Goal: Task Accomplishment & Management: Complete application form

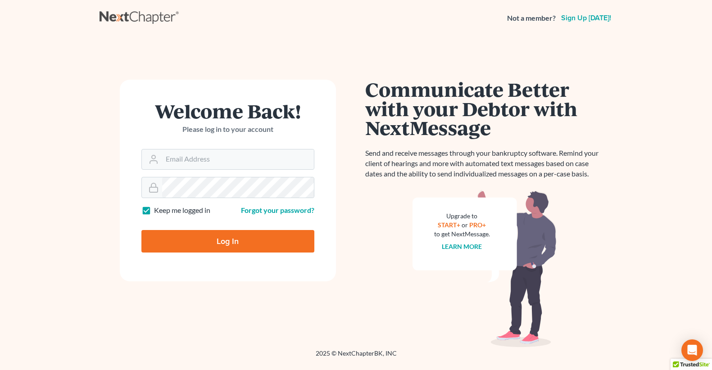
type input "[EMAIL_ADDRESS][DOMAIN_NAME]"
click at [234, 241] on input "Log In" at bounding box center [227, 241] width 173 height 23
type input "Thinking..."
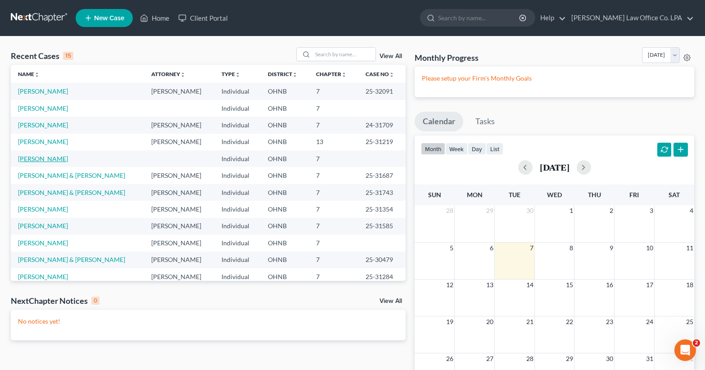
click at [35, 160] on link "[PERSON_NAME]" at bounding box center [43, 159] width 50 height 8
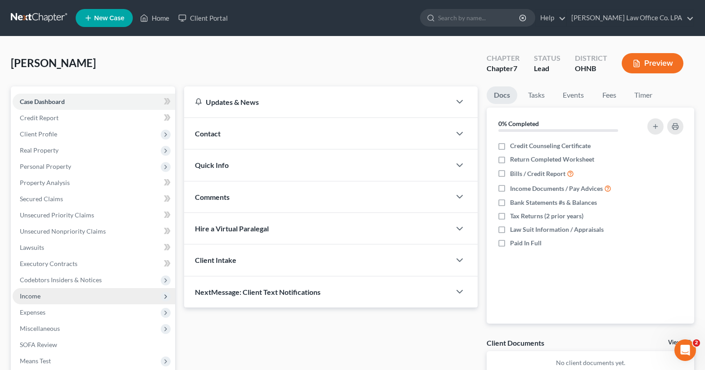
click at [49, 293] on span "Income" at bounding box center [94, 296] width 163 height 16
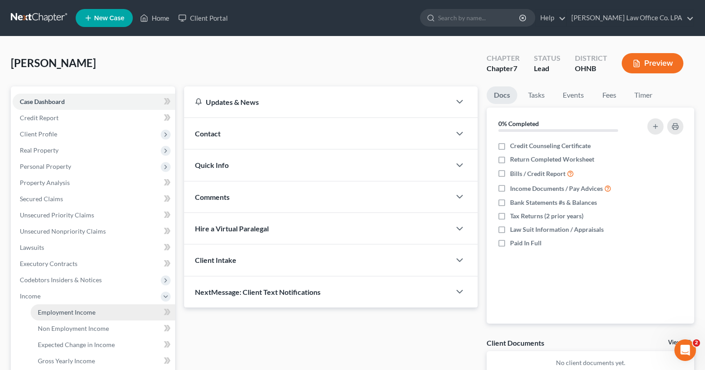
click at [74, 315] on span "Employment Income" at bounding box center [67, 312] width 58 height 8
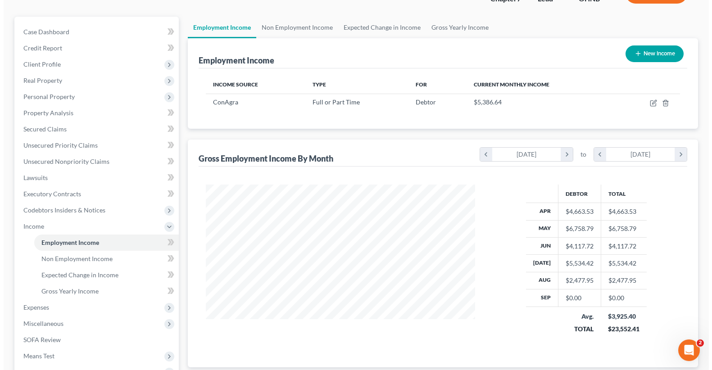
scroll to position [71, 0]
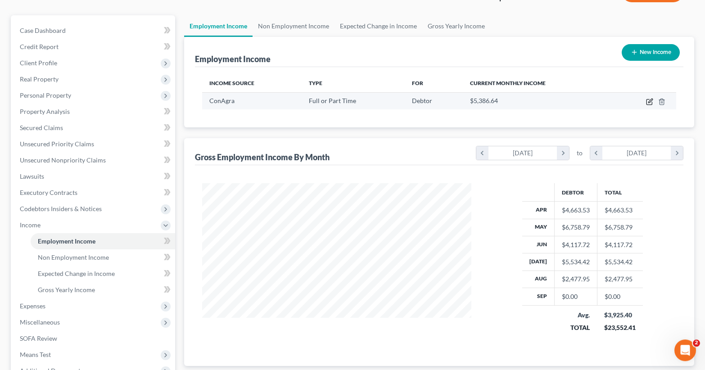
click at [653, 100] on icon "button" at bounding box center [650, 101] width 4 height 4
select select "0"
select select "36"
select select "3"
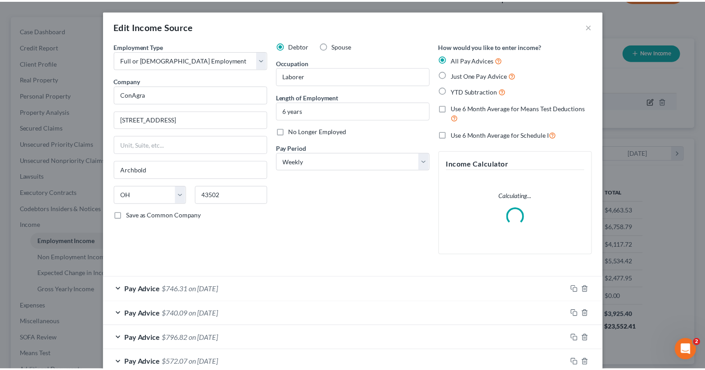
scroll to position [162, 290]
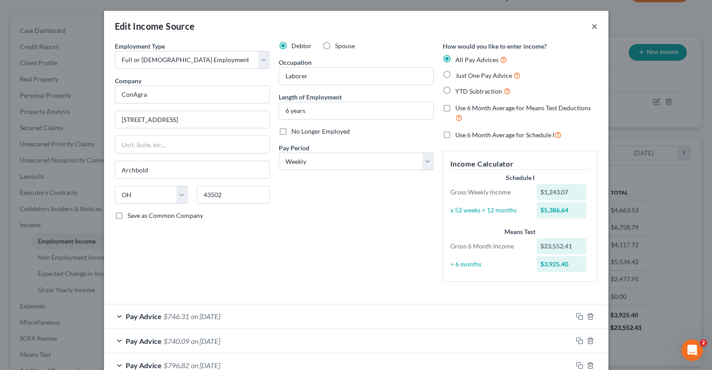
click at [591, 23] on button "×" at bounding box center [594, 26] width 6 height 11
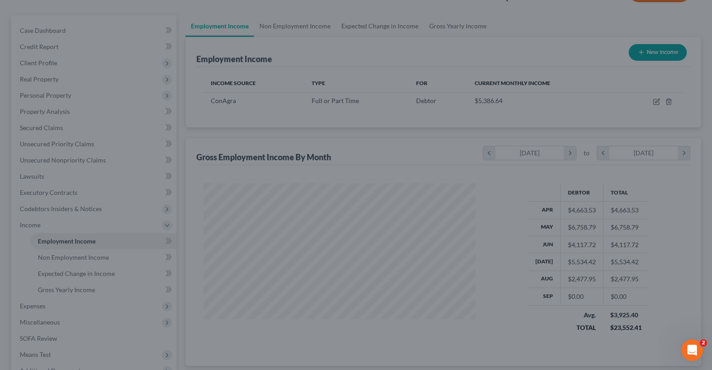
scroll to position [450150, 450025]
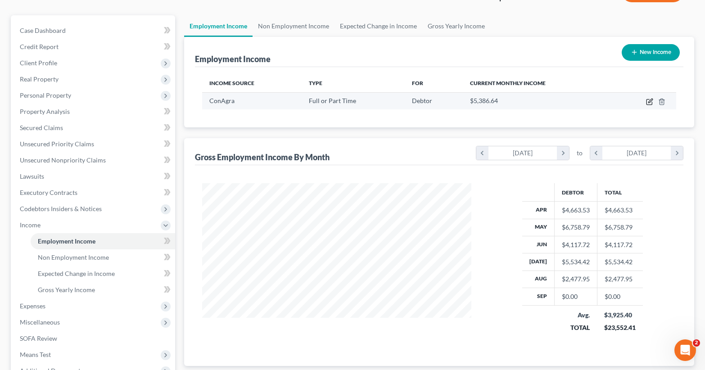
click at [649, 102] on icon "button" at bounding box center [650, 101] width 4 height 4
select select "0"
select select "36"
select select "3"
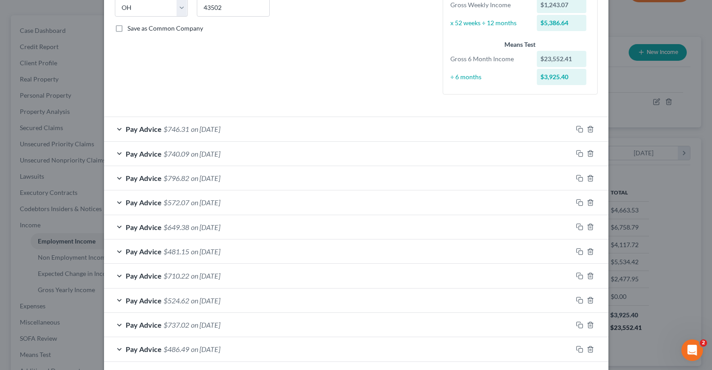
scroll to position [188, 0]
click at [116, 174] on div "Pay Advice $796.82 on [DATE]" at bounding box center [338, 177] width 468 height 24
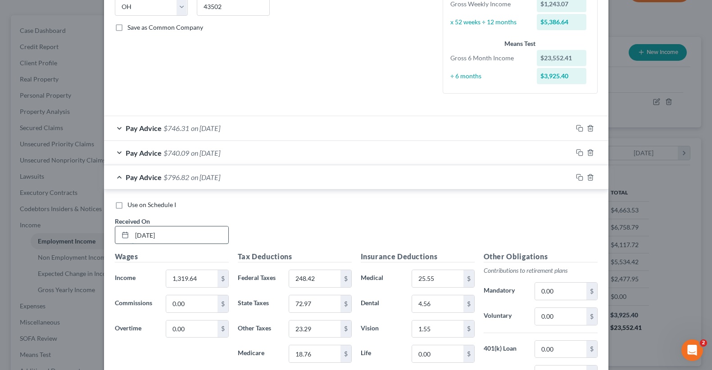
drag, startPoint x: 175, startPoint y: 235, endPoint x: 116, endPoint y: 227, distance: 59.6
click at [132, 227] on input "[DATE]" at bounding box center [180, 235] width 96 height 17
type input "[DATE]"
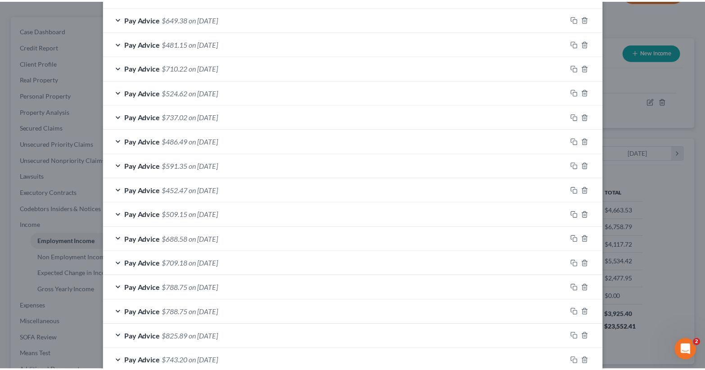
scroll to position [819, 0]
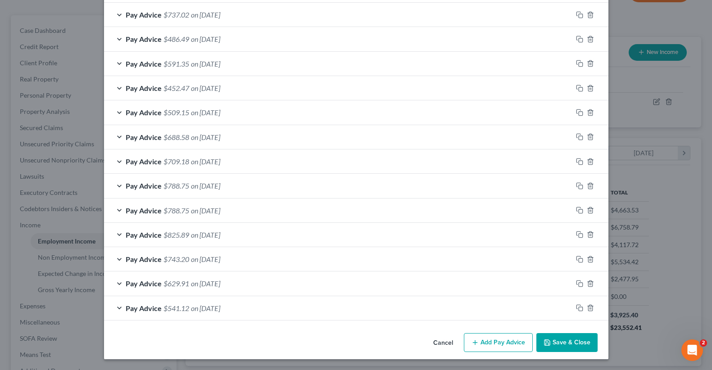
click at [556, 337] on button "Save & Close" at bounding box center [566, 342] width 61 height 19
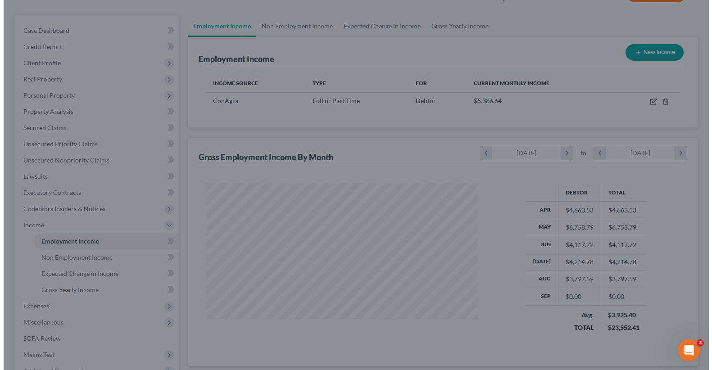
scroll to position [450150, 450025]
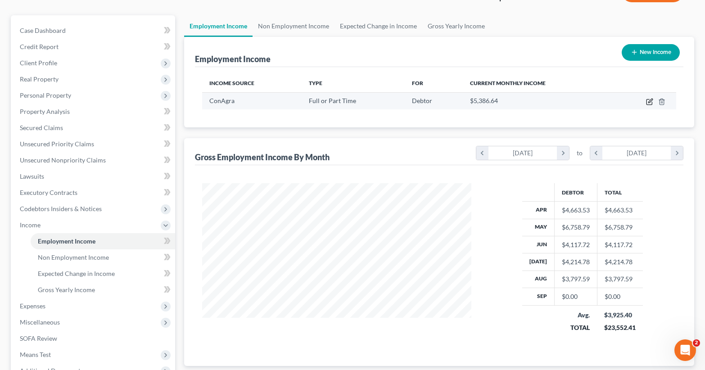
click at [651, 103] on icon "button" at bounding box center [649, 101] width 7 height 7
select select "0"
select select "36"
select select "3"
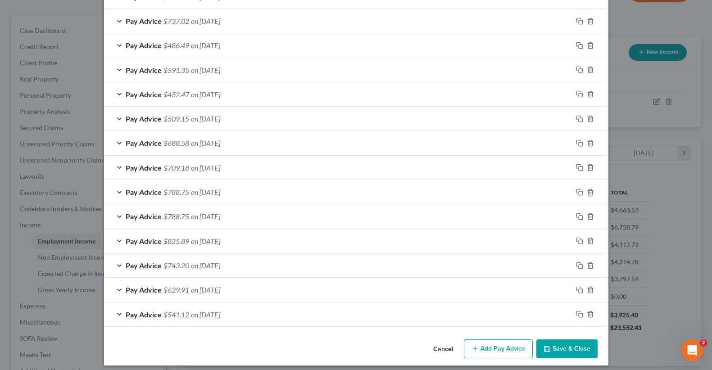
scroll to position [498, 0]
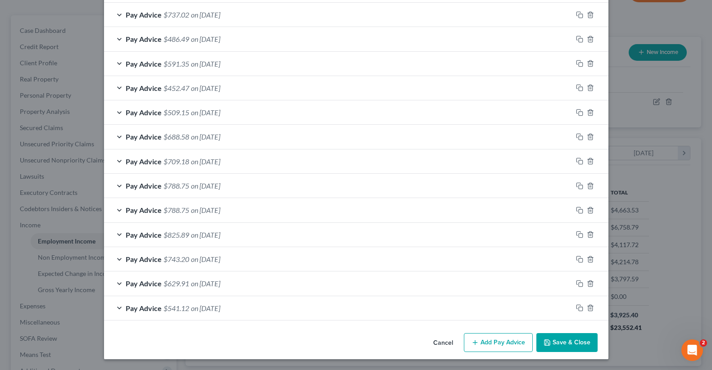
click at [511, 337] on button "Add Pay Advice" at bounding box center [498, 342] width 69 height 19
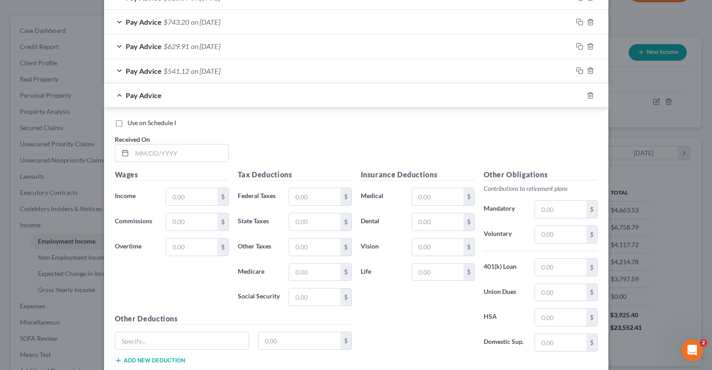
scroll to position [738, 0]
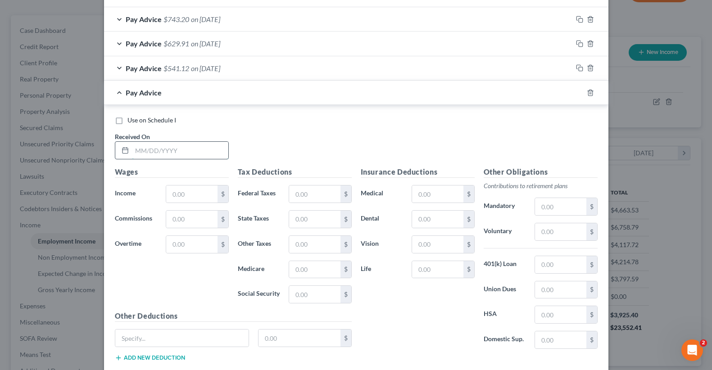
click at [185, 150] on input "text" at bounding box center [180, 150] width 96 height 17
type input "[DATE]"
type input "1,238.98"
type input "231.40"
type input "70.56"
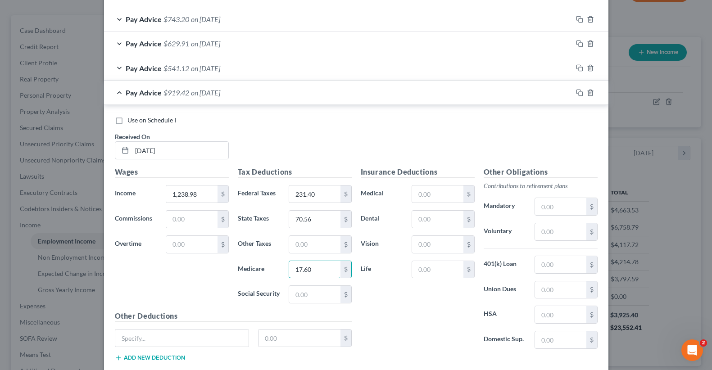
type input "17.60"
type input "6"
type input "75.23"
click at [306, 249] on input "text" at bounding box center [314, 244] width 51 height 17
type input "21.84"
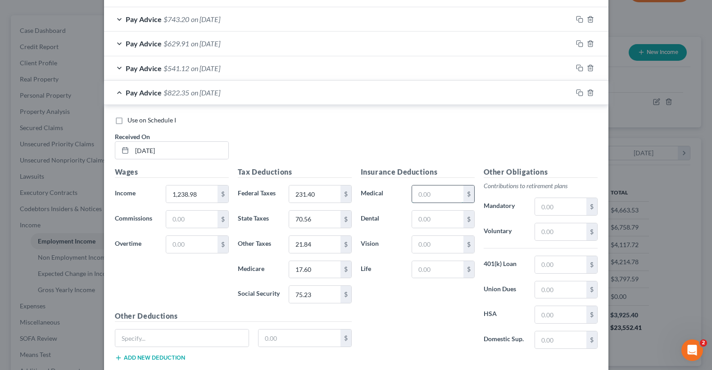
click at [443, 197] on input "text" at bounding box center [437, 194] width 51 height 17
type input "25.55"
type input "4.56"
type input "1.55"
type input "23.65"
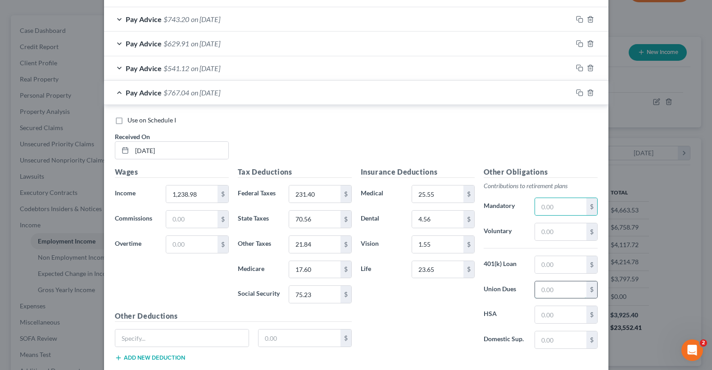
click at [555, 287] on input "text" at bounding box center [560, 289] width 51 height 17
type input "10.44"
click at [116, 92] on div "Pay Advice $756.60 on [DATE]" at bounding box center [338, 93] width 468 height 24
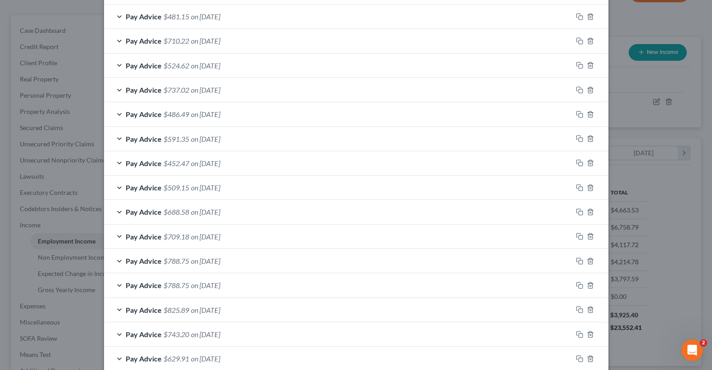
scroll to position [522, 0]
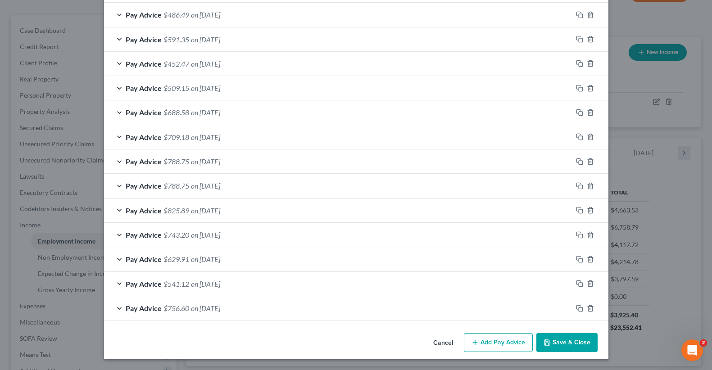
click at [114, 308] on div "Pay Advice $756.60 on [DATE]" at bounding box center [338, 308] width 468 height 24
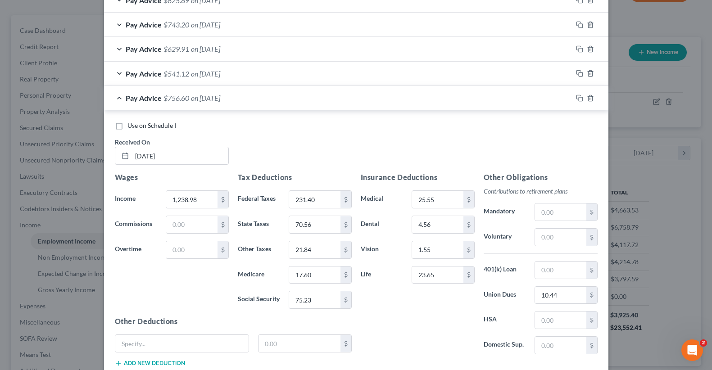
scroll to position [793, 0]
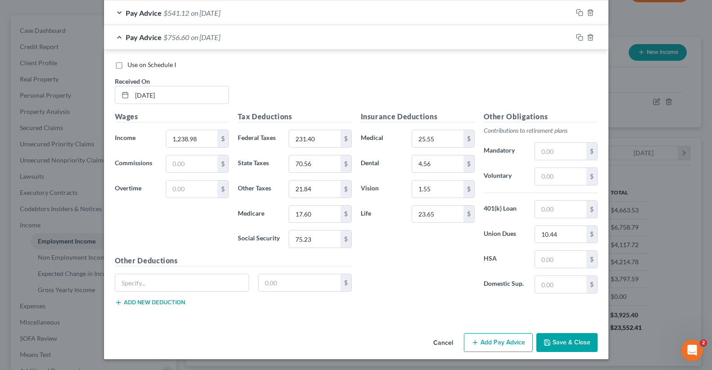
click at [115, 13] on div "Pay Advice $541.12 on [DATE]" at bounding box center [338, 13] width 468 height 24
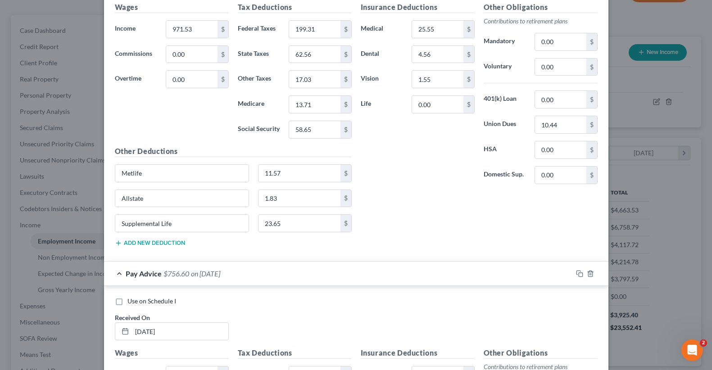
scroll to position [864, 0]
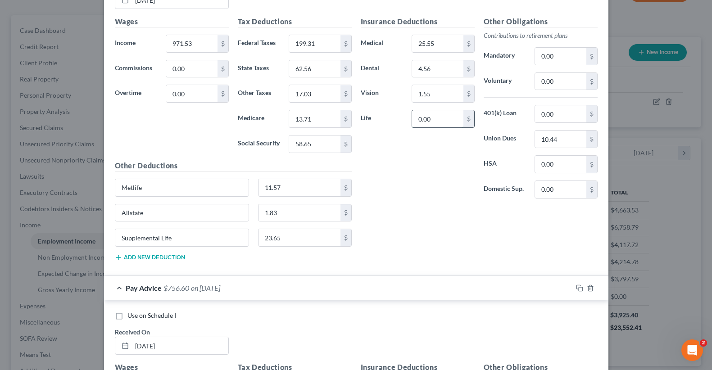
drag, startPoint x: 432, startPoint y: 119, endPoint x: 393, endPoint y: 119, distance: 39.6
click at [412, 119] on input "0.00" at bounding box center [437, 118] width 51 height 17
type input "23.65"
drag, startPoint x: 169, startPoint y: 237, endPoint x: 85, endPoint y: 237, distance: 84.7
click at [115, 237] on input "Supplemental Life" at bounding box center [182, 237] width 134 height 17
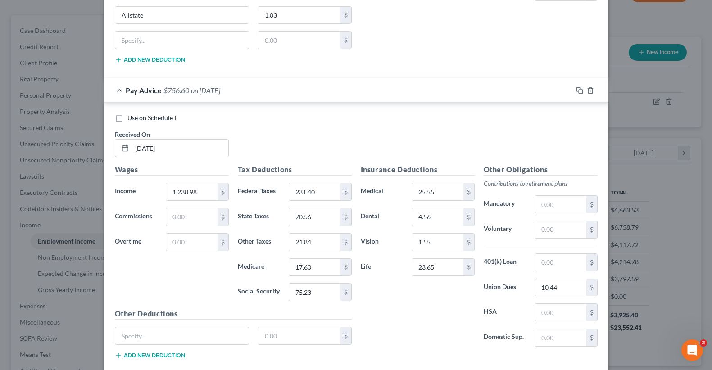
scroll to position [1097, 0]
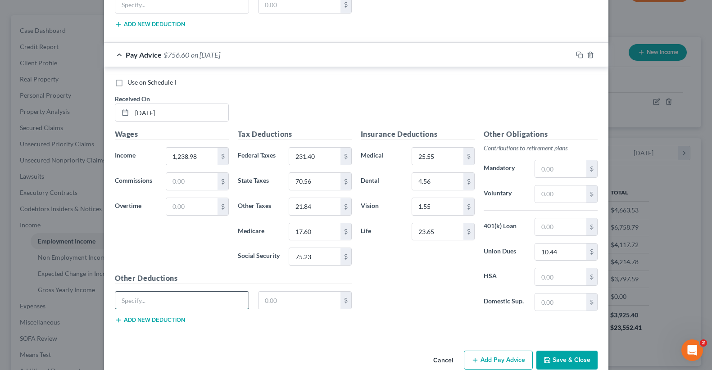
click at [153, 301] on input "text" at bounding box center [182, 300] width 134 height 17
type input "Metlife"
type input "11.57"
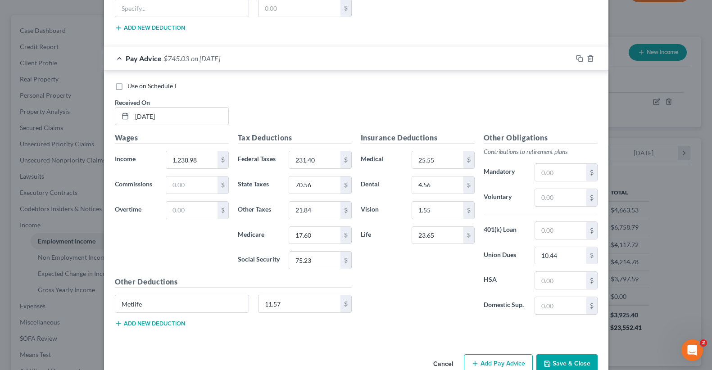
scroll to position [1115, 0]
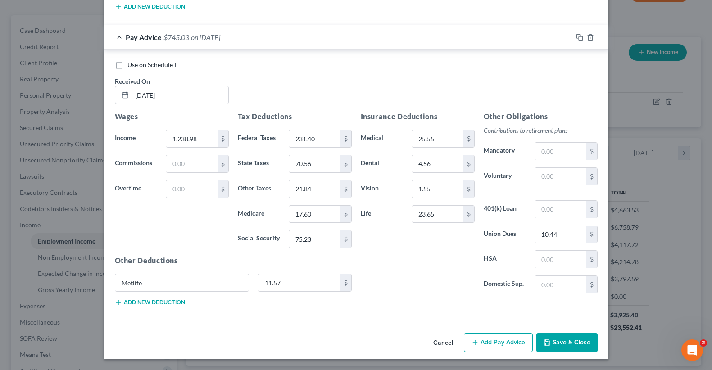
click at [152, 305] on button "Add new deduction" at bounding box center [150, 302] width 70 height 7
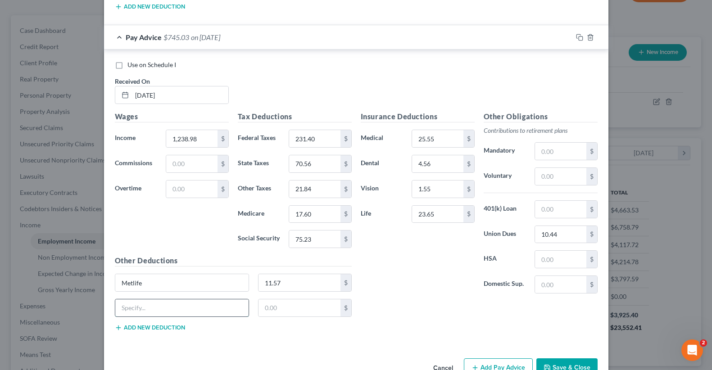
click at [135, 303] on input "text" at bounding box center [182, 307] width 134 height 17
type input "Allstate"
type input "1.83"
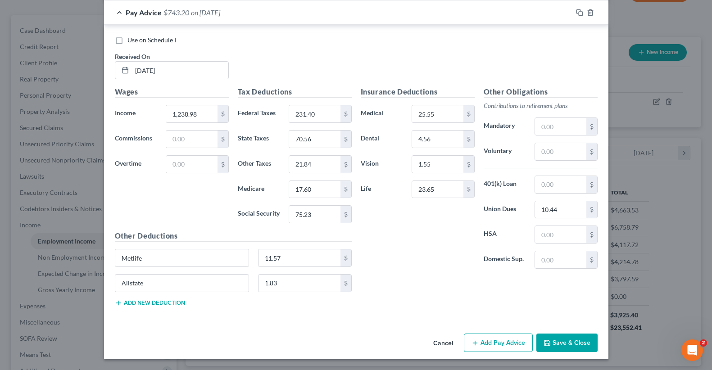
click at [502, 348] on button "Add Pay Advice" at bounding box center [498, 343] width 69 height 19
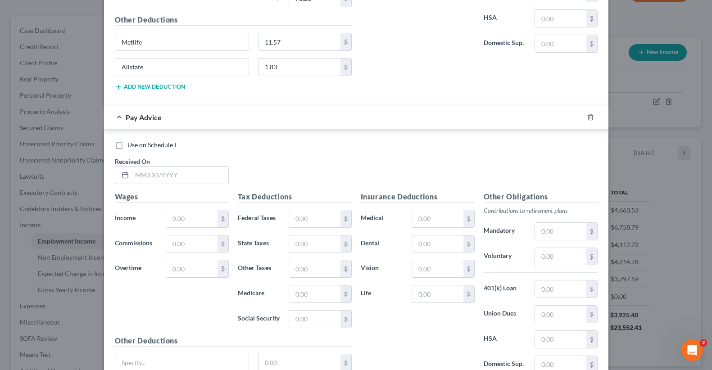
scroll to position [1403, 0]
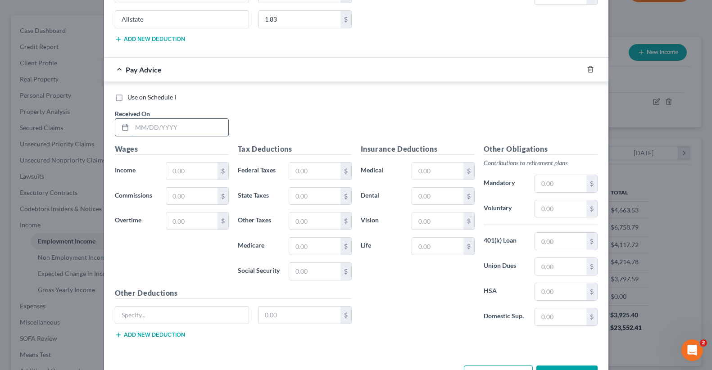
click at [164, 128] on input "text" at bounding box center [180, 127] width 96 height 17
type input "[DATE]"
type input "1,243.10"
type input "231.94"
type input "70.70"
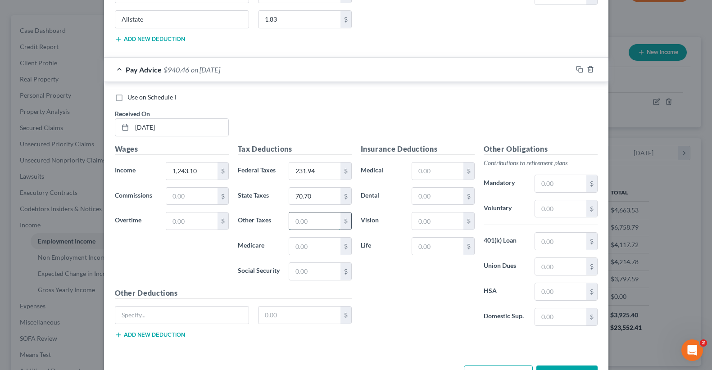
click at [307, 221] on input "text" at bounding box center [314, 221] width 51 height 17
type input "21.92"
type input "17.66"
type input "75.51"
click at [442, 169] on input "text" at bounding box center [437, 171] width 51 height 17
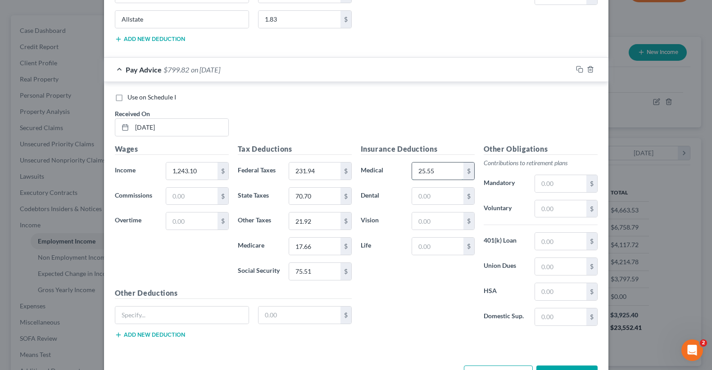
type input "25.55"
type input "4.56"
type input "1.55"
type input "24.42"
click at [569, 267] on input "text" at bounding box center [560, 266] width 51 height 17
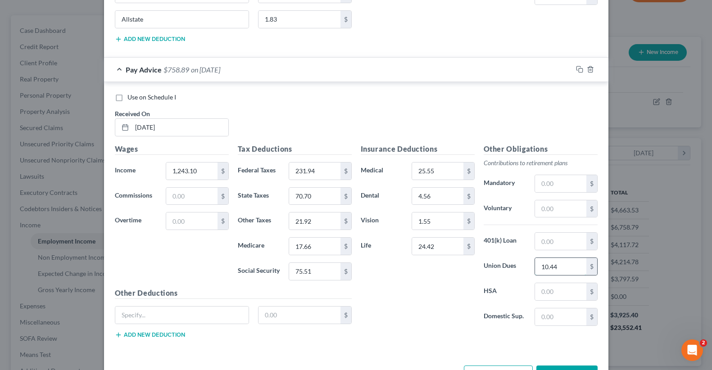
type input "10.44"
click at [218, 313] on input "text" at bounding box center [182, 315] width 134 height 17
type input "Metlife"
type input "11.57"
click at [142, 336] on button "Add new deduction" at bounding box center [150, 334] width 70 height 7
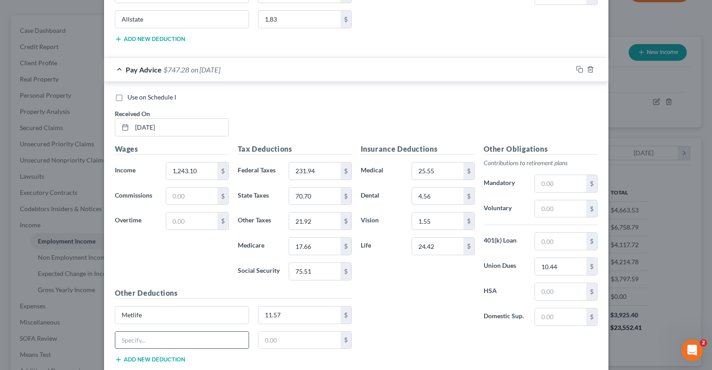
click at [135, 337] on input "text" at bounding box center [182, 340] width 134 height 17
type input "U"
type input "Allstate"
type input "1.83"
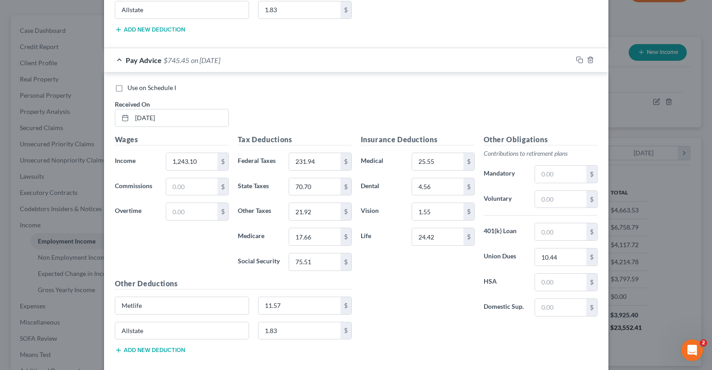
scroll to position [1461, 0]
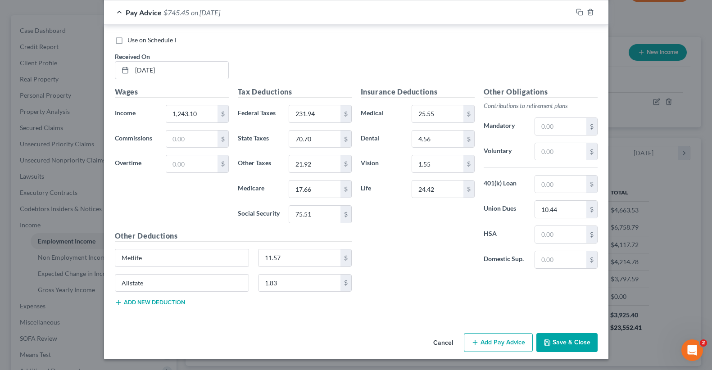
drag, startPoint x: 492, startPoint y: 344, endPoint x: 635, endPoint y: 314, distance: 146.2
click at [492, 344] on button "Add Pay Advice" at bounding box center [498, 342] width 69 height 19
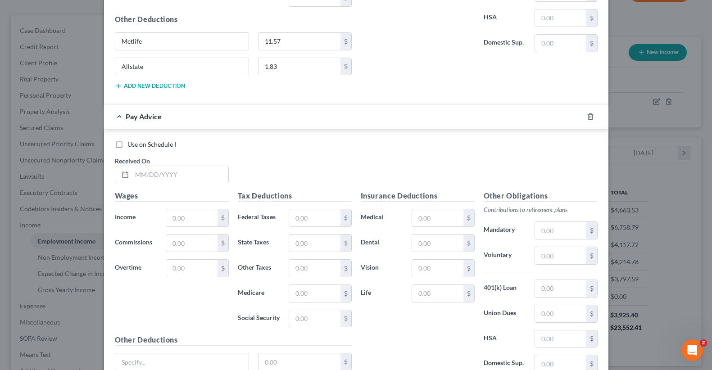
scroll to position [1682, 0]
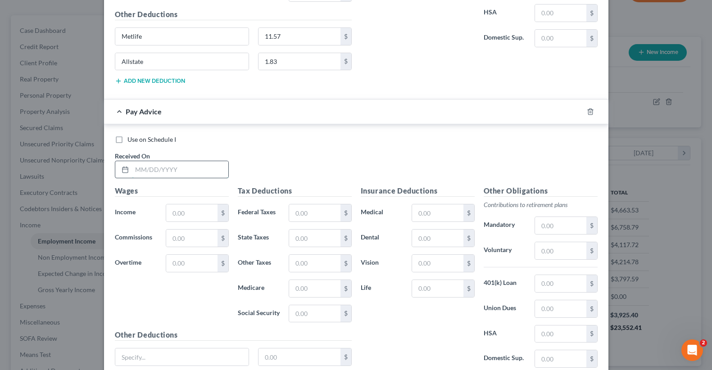
click at [171, 166] on input "text" at bounding box center [180, 169] width 96 height 17
type input "[DATE]"
type input "550.00"
drag, startPoint x: 207, startPoint y: 215, endPoint x: 155, endPoint y: 210, distance: 52.1
click at [166, 210] on input "550.00" at bounding box center [191, 212] width 51 height 17
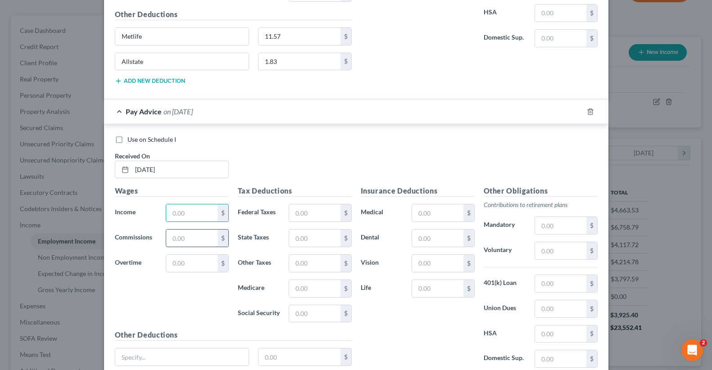
click at [183, 236] on input "text" at bounding box center [191, 238] width 51 height 17
click at [183, 216] on input "text" at bounding box center [191, 212] width 51 height 17
type input "550.00"
click at [301, 218] on input "text" at bounding box center [314, 212] width 51 height 17
type input "121.00"
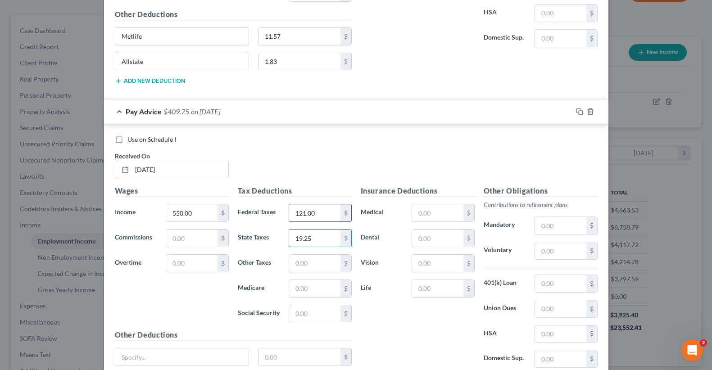
type input "19.25"
type input "0.90"
click at [313, 290] on input "7.98" at bounding box center [314, 288] width 51 height 17
type input "7.97"
type input "34.10"
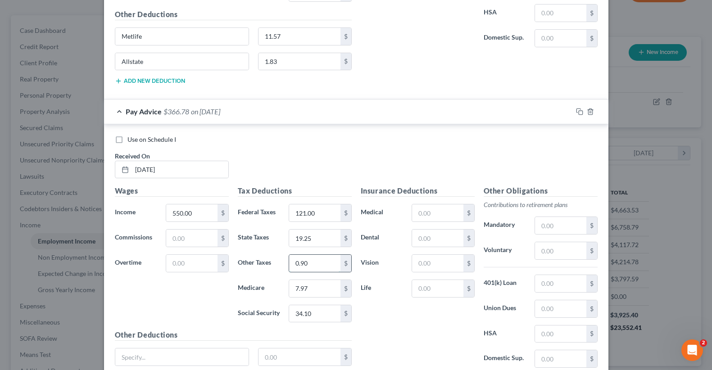
drag, startPoint x: 318, startPoint y: 262, endPoint x: 274, endPoint y: 256, distance: 44.5
click at [289, 256] on input "0.90" at bounding box center [314, 263] width 51 height 17
drag, startPoint x: 322, startPoint y: 266, endPoint x: 267, endPoint y: 265, distance: 55.8
click at [289, 265] on input "0.90" at bounding box center [314, 263] width 51 height 17
type input "9.90"
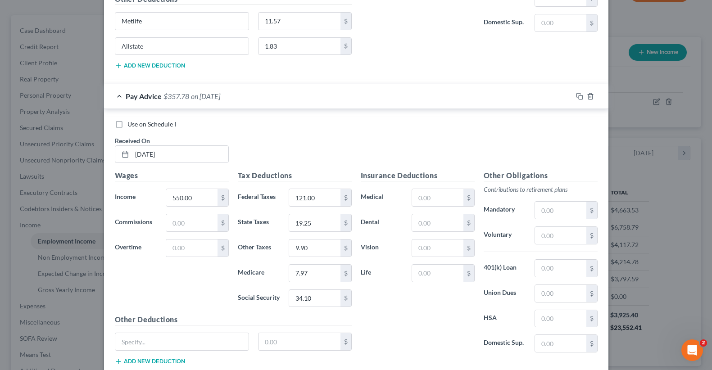
scroll to position [1756, 0]
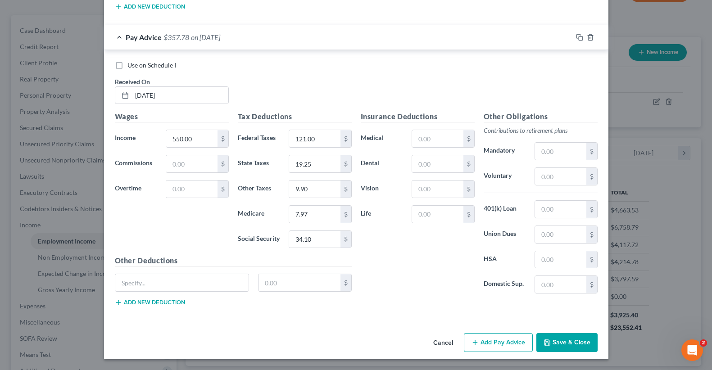
click at [471, 340] on icon "button" at bounding box center [474, 342] width 7 height 7
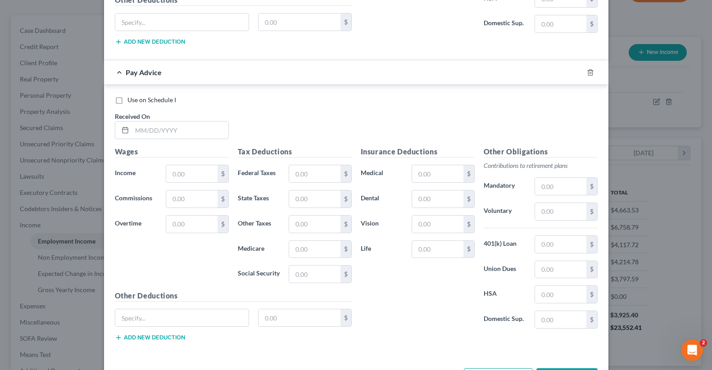
scroll to position [2020, 0]
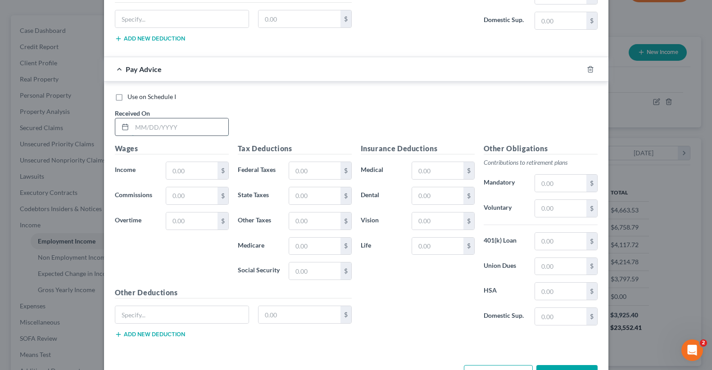
click at [169, 129] on input "text" at bounding box center [180, 126] width 96 height 17
type input "[DATE]"
type input "395.90"
click at [299, 168] on input "text" at bounding box center [314, 170] width 51 height 17
type input "10.74"
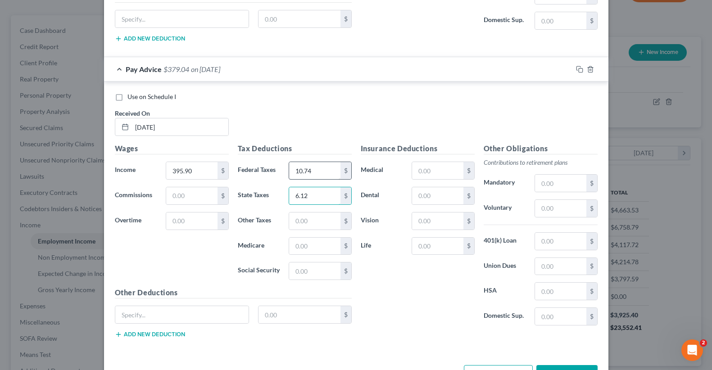
type input "6.12"
type input "7.13"
type input "5.74"
type input "24.54"
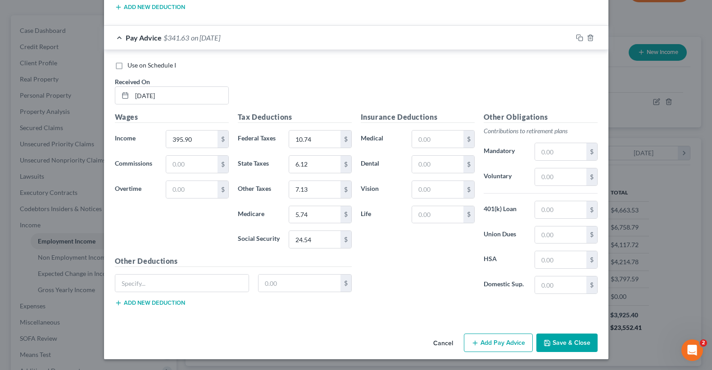
click at [480, 344] on button "Add Pay Advice" at bounding box center [498, 343] width 69 height 19
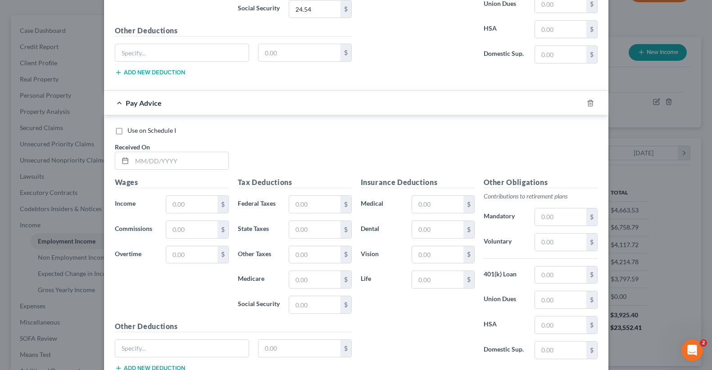
scroll to position [2286, 0]
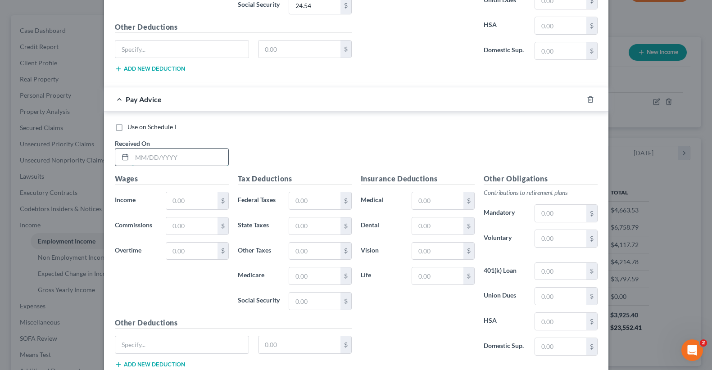
click at [186, 159] on input "text" at bounding box center [180, 157] width 96 height 17
type input "[DATE]"
type input "1,419.11"
type input "270.39"
type input "75.96"
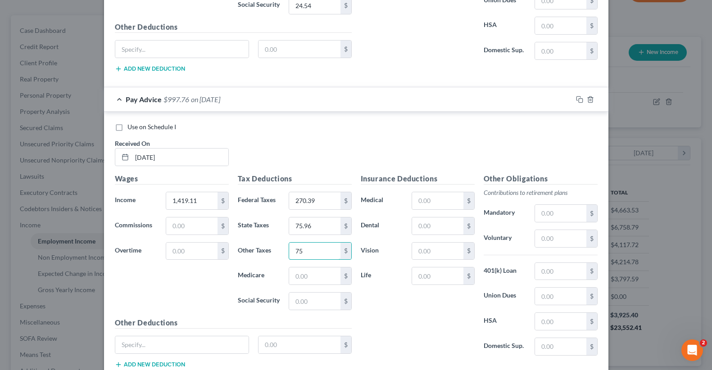
type input "7"
type input "25.09"
type input "20.21"
type input "86.42"
type input "25.55"
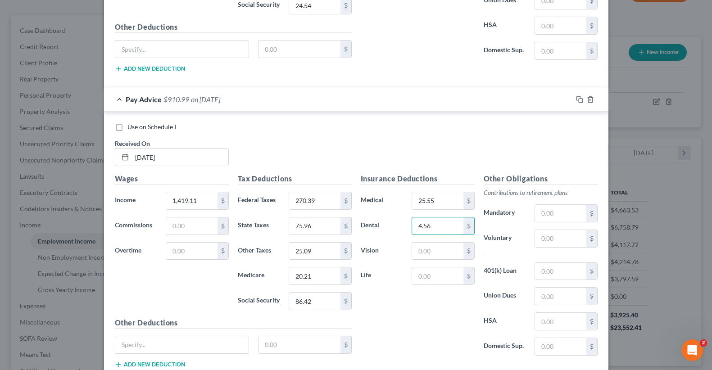
type input "4.56"
type input "1.55"
type input "24.42"
type input "10.44"
click at [129, 343] on input "text" at bounding box center [182, 344] width 134 height 17
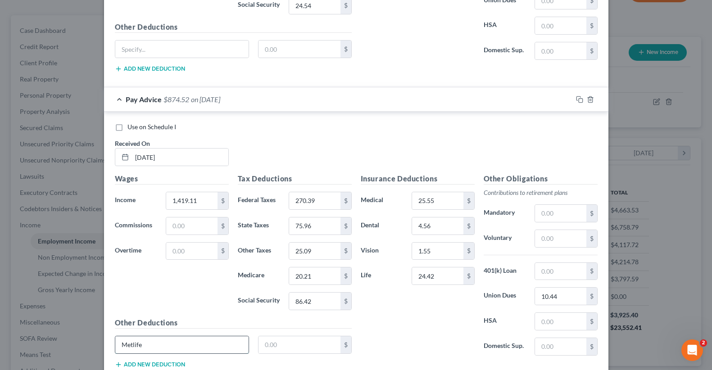
type input "Metlife"
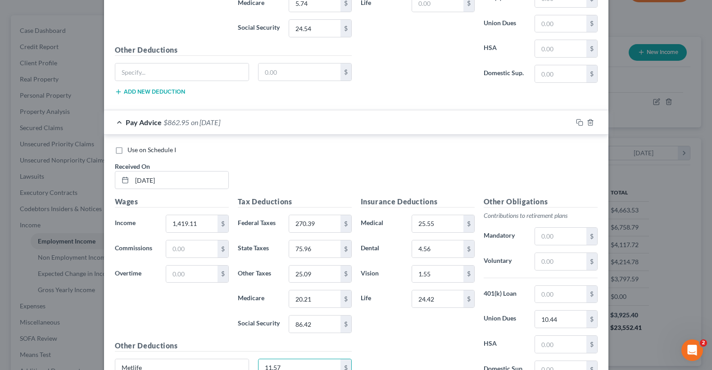
scroll to position [2348, 0]
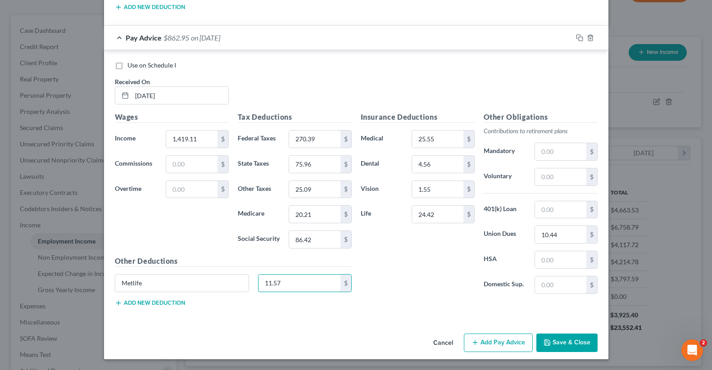
type input "11.57"
click at [138, 303] on button "Add new deduction" at bounding box center [150, 302] width 70 height 7
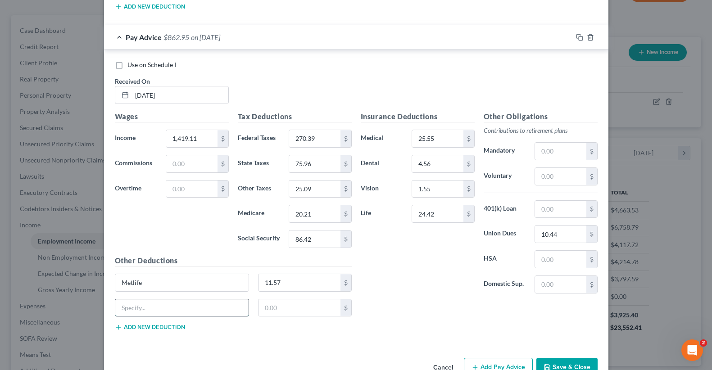
click at [130, 307] on input "text" at bounding box center [182, 307] width 134 height 17
type input "Allstate"
type input "1.83"
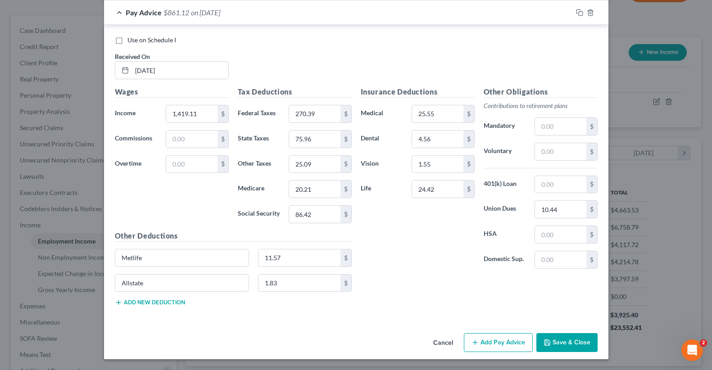
click at [489, 349] on button "Add Pay Advice" at bounding box center [498, 342] width 69 height 19
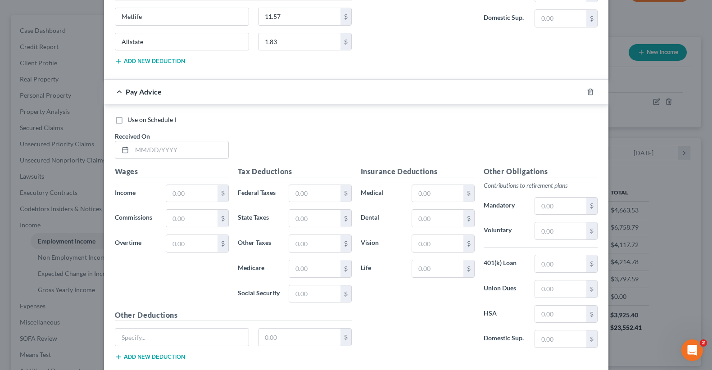
scroll to position [2669, 0]
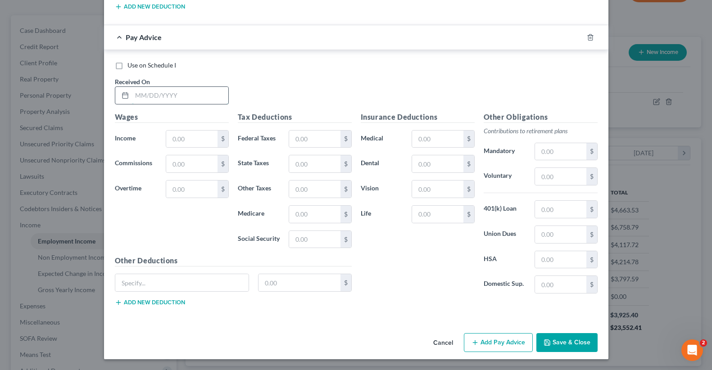
click at [151, 95] on input "text" at bounding box center [180, 95] width 96 height 17
type input "[DATE]"
type input "1,241.33"
type input "231.73"
type input "70.64"
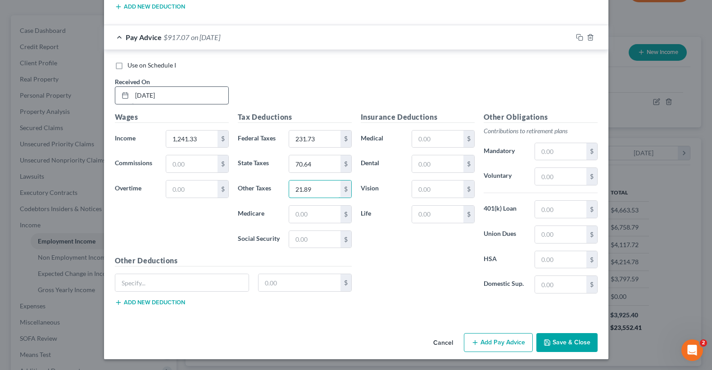
type input "21.89"
type input "17.64"
type input "75.40"
type input "25.55"
type input "4.56"
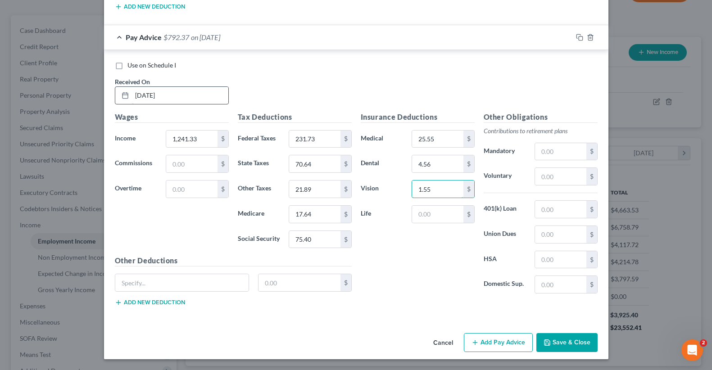
type input "1.55"
type input "24.42"
click at [553, 242] on input "text" at bounding box center [560, 234] width 51 height 17
type input "10.44"
click at [224, 282] on input "text" at bounding box center [182, 282] width 134 height 17
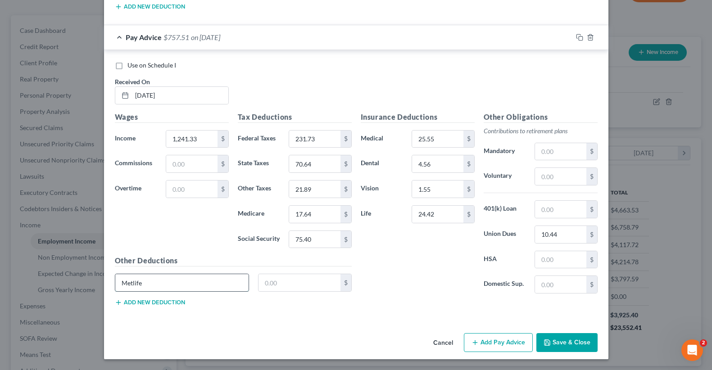
type input "Metlife"
type input "11.57"
click at [163, 305] on button "Add new deduction" at bounding box center [150, 302] width 70 height 7
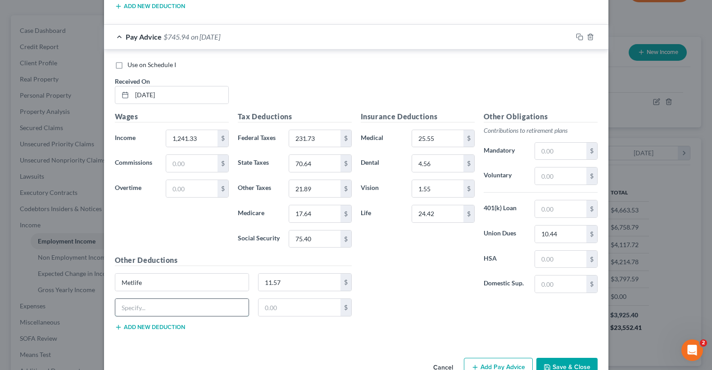
click at [148, 303] on input "text" at bounding box center [182, 307] width 134 height 17
type input "Allstate"
type input "1.83"
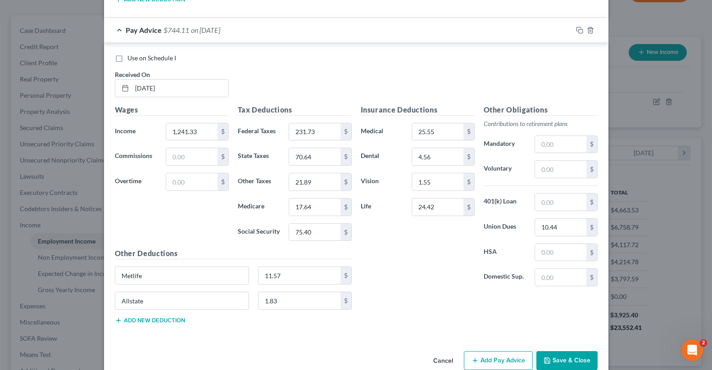
scroll to position [2694, 0]
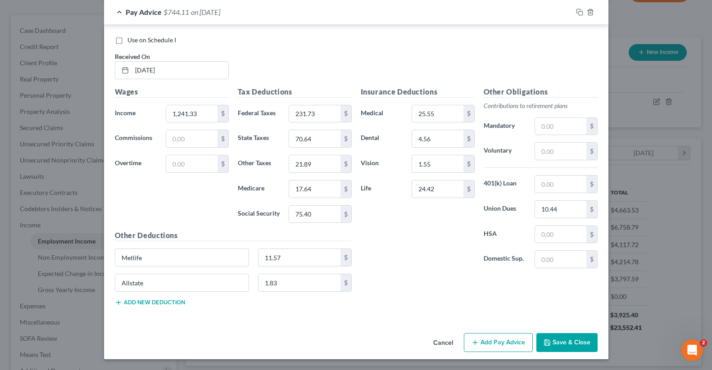
click at [512, 344] on button "Add Pay Advice" at bounding box center [498, 342] width 69 height 19
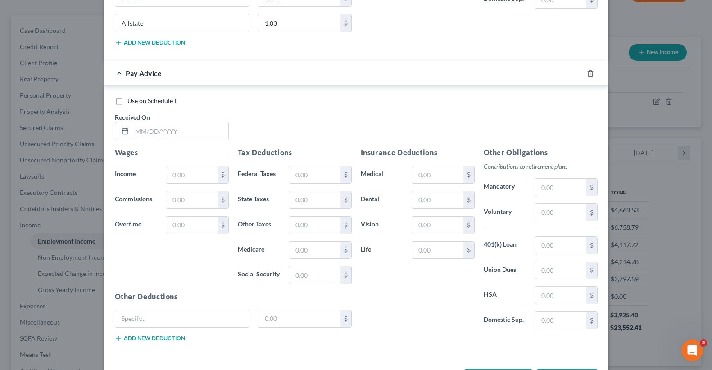
scroll to position [2978, 0]
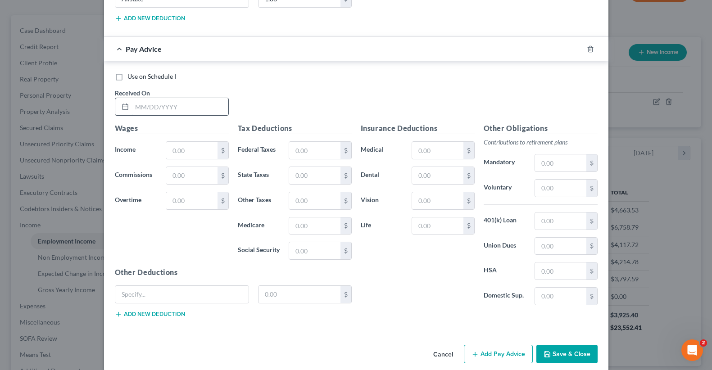
click at [145, 111] on input "text" at bounding box center [180, 106] width 96 height 17
type input "[DATE]"
type input "1,272.73"
type input "238.19"
type input "71.58"
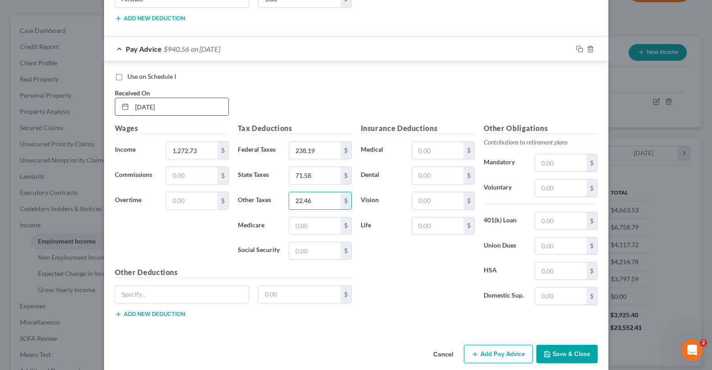
type input "22.46"
type input "18.09"
type input "77.35"
click at [431, 155] on input "text" at bounding box center [437, 150] width 51 height 17
type input "25.55"
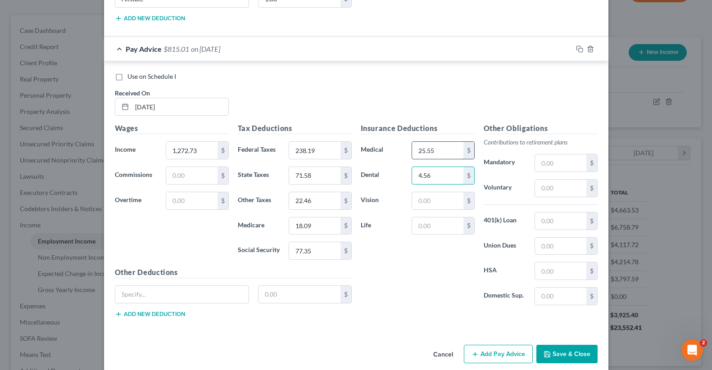
type input "4.56"
type input "1.55"
type input "24.42"
click at [553, 245] on input "text" at bounding box center [560, 246] width 51 height 17
type input "10.44"
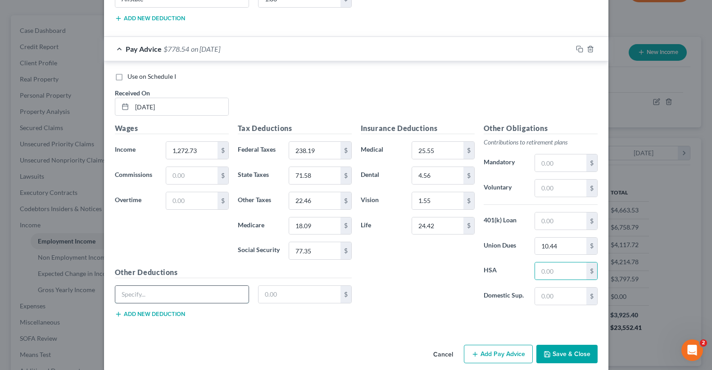
click at [206, 292] on input "text" at bounding box center [182, 294] width 134 height 17
type input "Metlife"
type input "11.57"
click at [150, 317] on button "Add new deduction" at bounding box center [150, 314] width 70 height 7
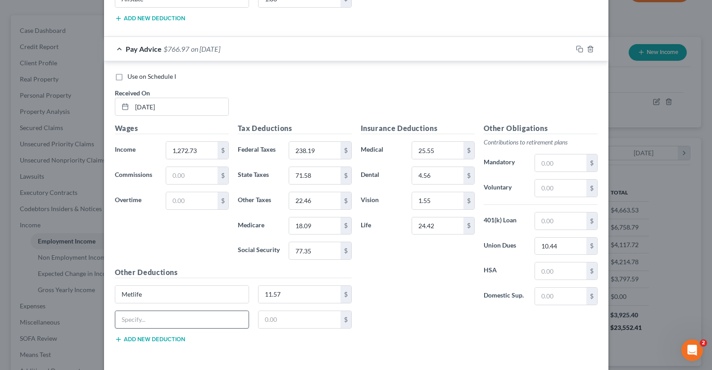
click at [140, 318] on input "text" at bounding box center [182, 319] width 134 height 17
type input "Allstate"
type input "1.83"
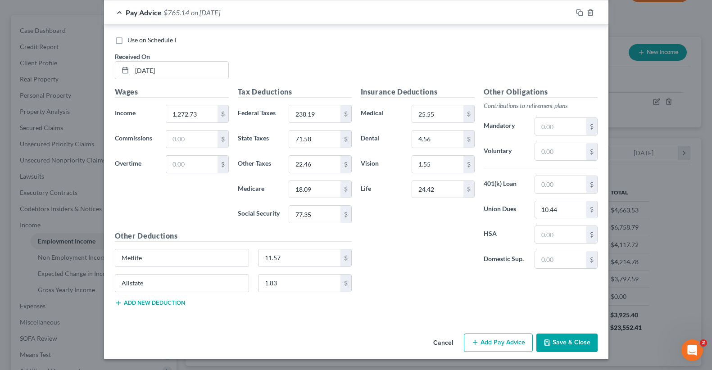
click at [500, 345] on button "Add Pay Advice" at bounding box center [498, 343] width 69 height 19
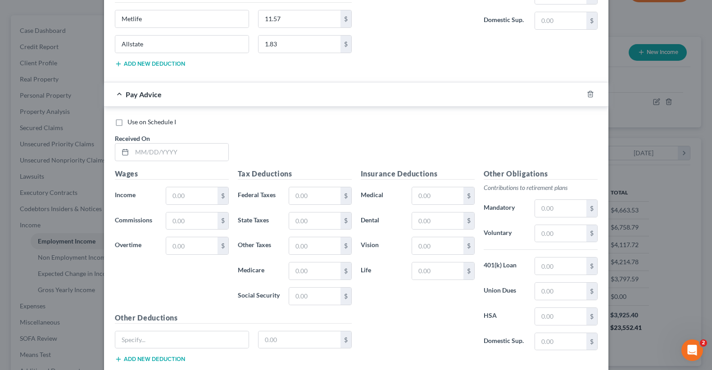
scroll to position [3285, 0]
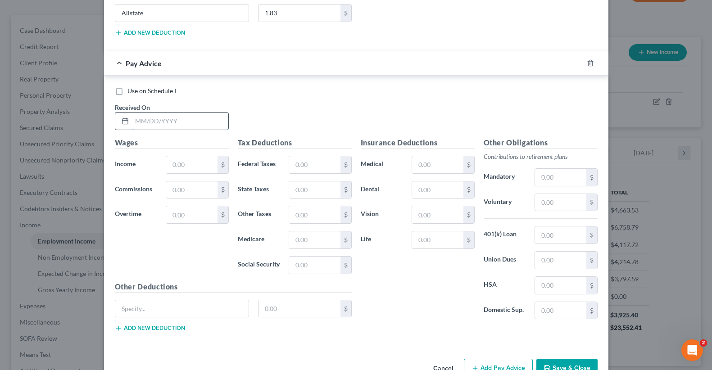
click at [174, 121] on input "text" at bounding box center [180, 121] width 96 height 17
type input "1"
type input "[DATE]"
type input "1,315.06"
type input "247.50"
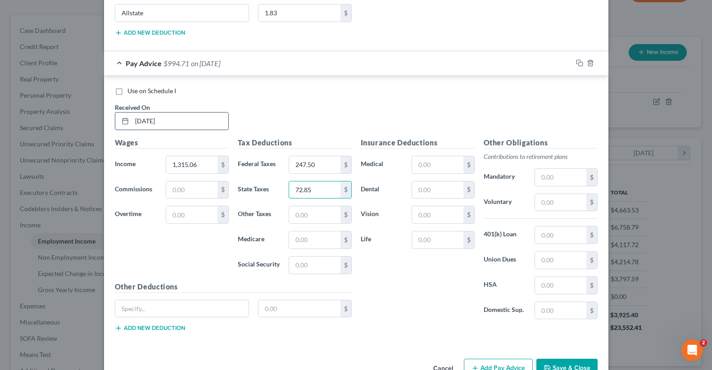
type input "72.85"
type input "23.22"
type input "18.70"
type input "79.97"
click at [439, 159] on input "text" at bounding box center [437, 164] width 51 height 17
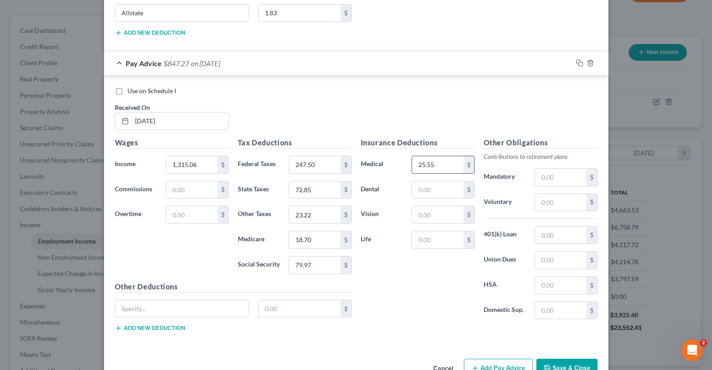
type input "25.55"
type input "4.56"
type input "1.55"
type input "24.42"
click at [572, 263] on input "text" at bounding box center [560, 260] width 51 height 17
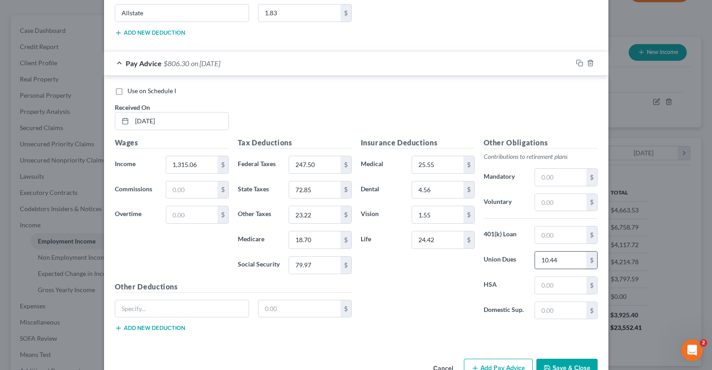
type input "10.44"
click at [208, 306] on input "text" at bounding box center [182, 308] width 134 height 17
type input "Metlife"
type input "11.57"
click at [180, 329] on button "Add new deduction" at bounding box center [150, 328] width 70 height 7
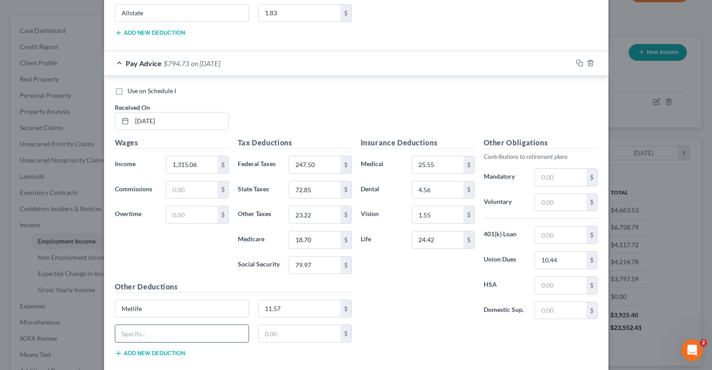
click at [151, 331] on input "text" at bounding box center [182, 333] width 134 height 17
type input "Allstate"
type input "1.83"
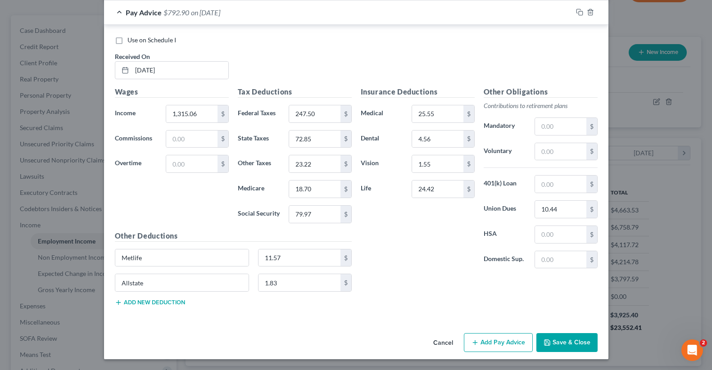
click at [482, 340] on button "Add Pay Advice" at bounding box center [498, 342] width 69 height 19
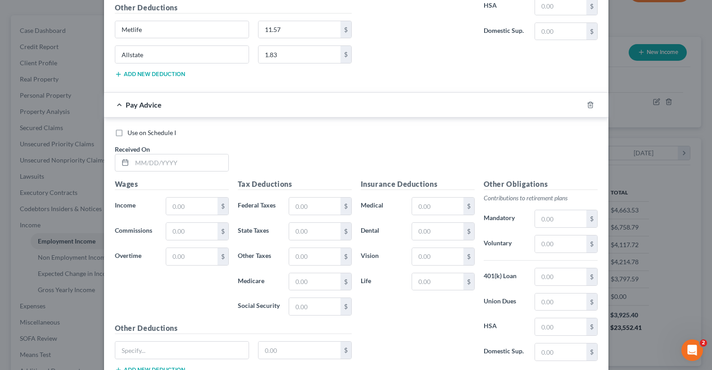
scroll to position [3569, 0]
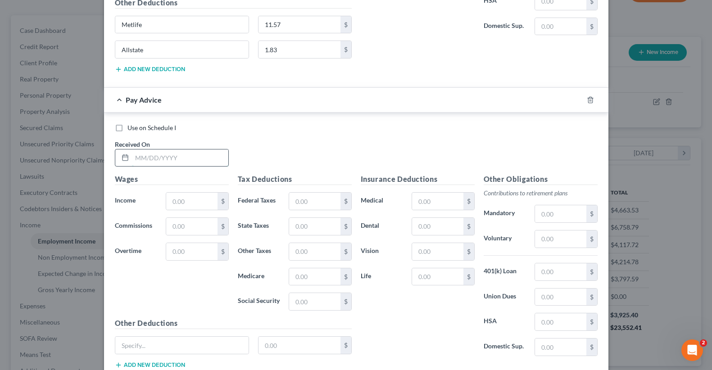
click at [167, 154] on input "text" at bounding box center [180, 158] width 96 height 17
type input "[DATE]"
type input "941.14"
type input "195.71"
type input "61.30"
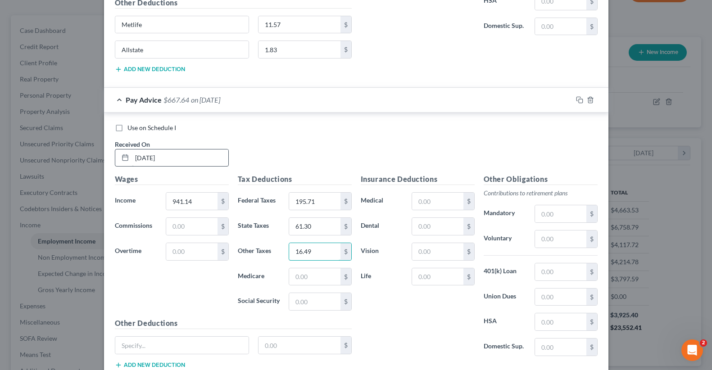
type input "16.49"
type input "13.28"
type input "56.79"
click at [422, 198] on input "text" at bounding box center [437, 201] width 51 height 17
type input "25.55"
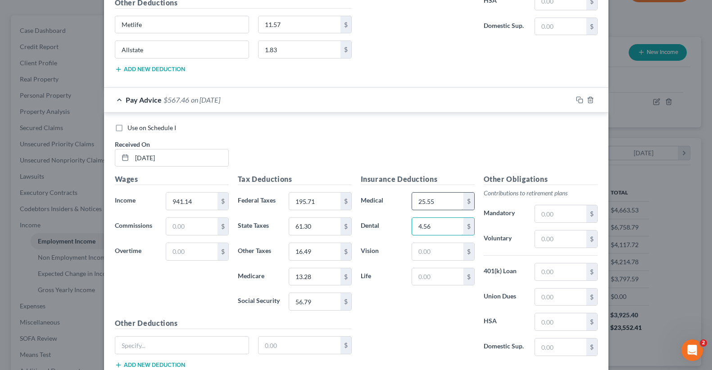
type input "4.56"
type input "1.55"
type input "24.42"
click at [546, 295] on input "text" at bounding box center [560, 297] width 51 height 17
type input "10.44"
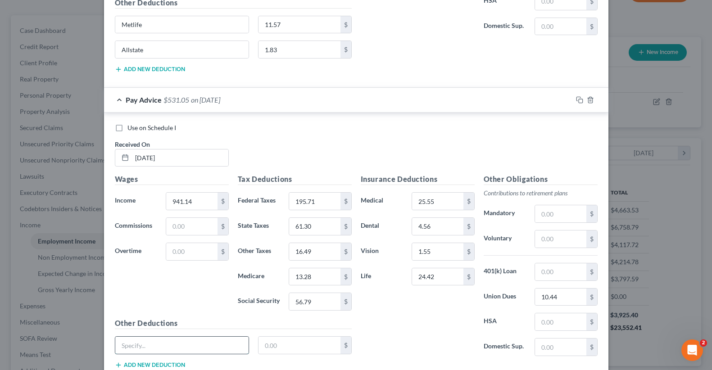
click at [159, 338] on input "text" at bounding box center [182, 345] width 134 height 17
type input "Metlife"
type input "11.57"
click at [159, 365] on button "Add new deduction" at bounding box center [150, 365] width 70 height 7
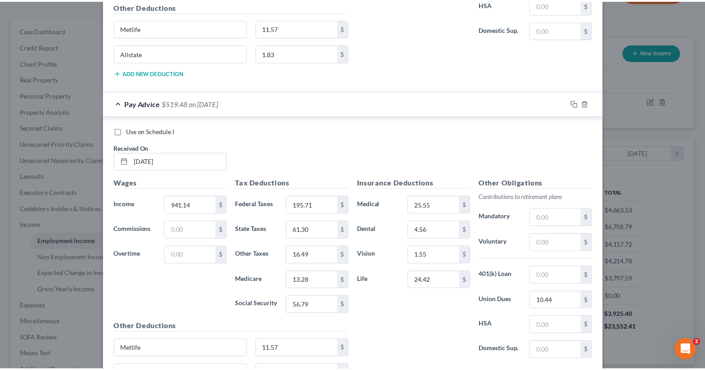
scroll to position [3657, 0]
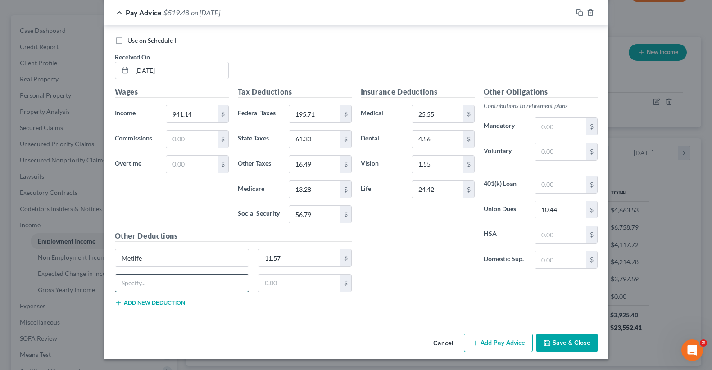
click at [137, 278] on input "text" at bounding box center [182, 283] width 134 height 17
type input "Allstate"
type input "1.83"
click at [571, 343] on button "Save & Close" at bounding box center [566, 343] width 61 height 19
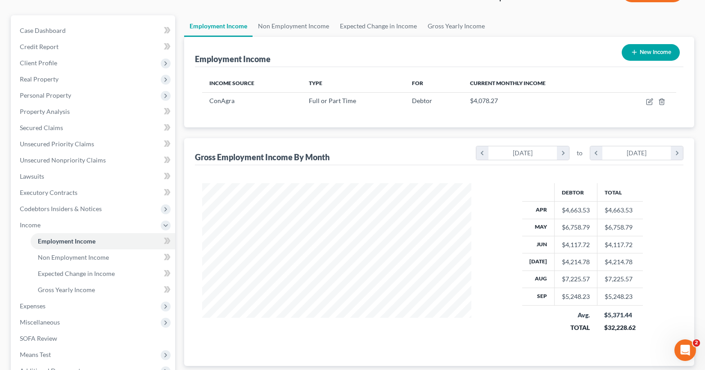
scroll to position [172, 0]
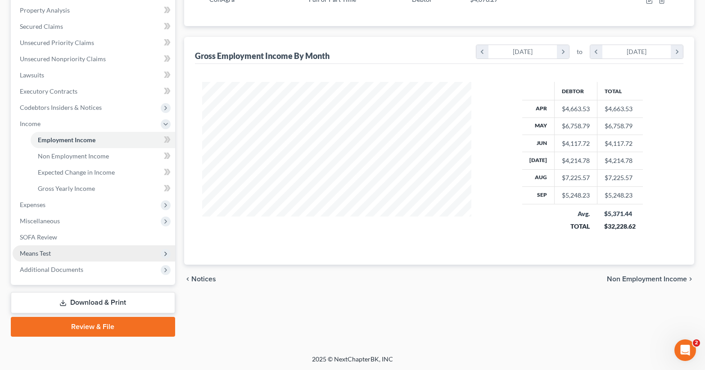
click at [38, 252] on span "Means Test" at bounding box center [35, 253] width 31 height 8
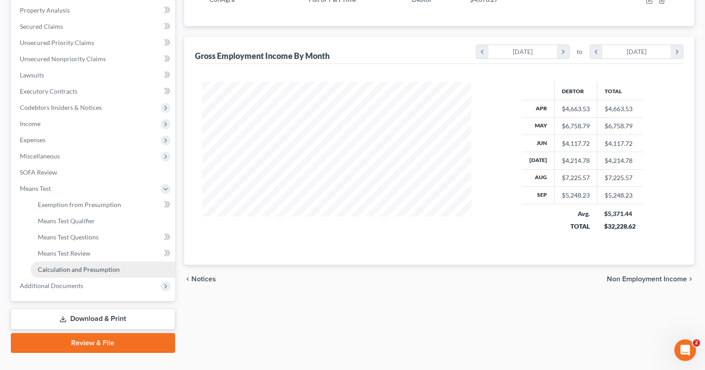
click at [48, 270] on span "Calculation and Presumption" at bounding box center [79, 270] width 82 height 8
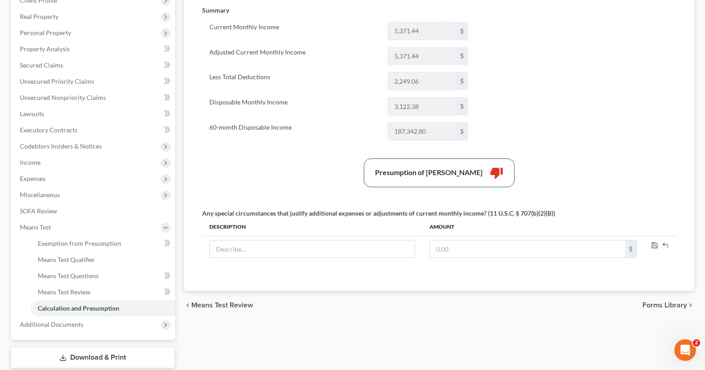
scroll to position [136, 0]
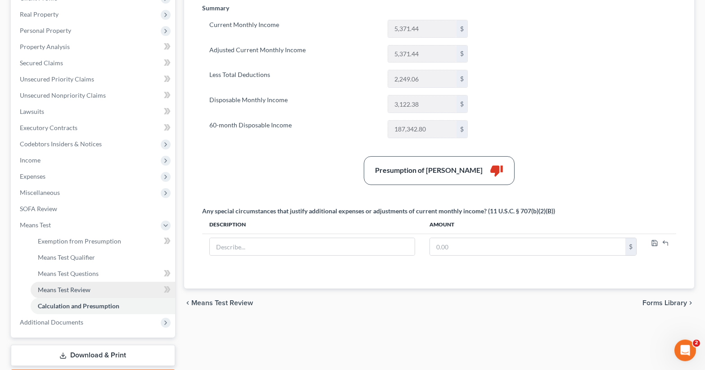
click at [78, 292] on span "Means Test Review" at bounding box center [64, 290] width 53 height 8
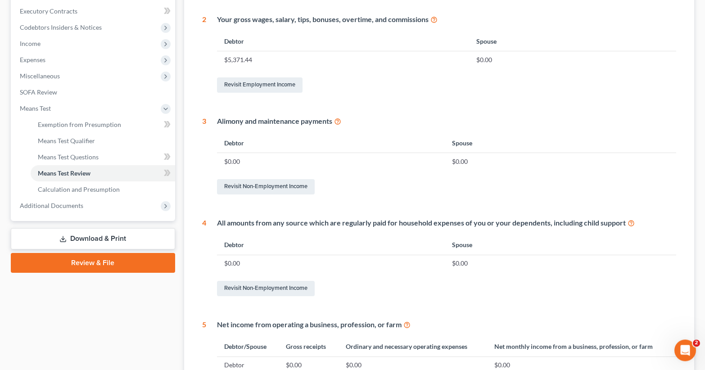
scroll to position [254, 0]
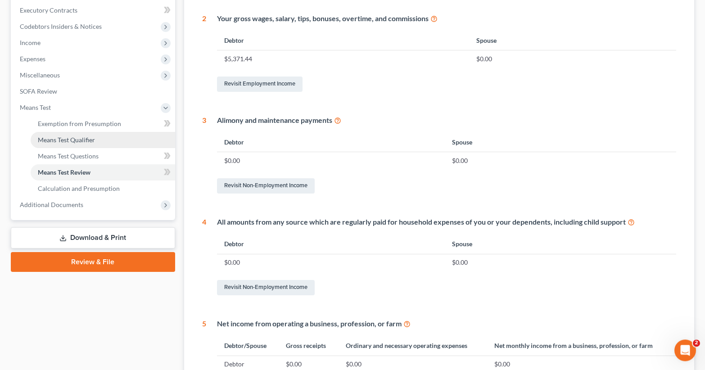
click at [74, 140] on span "Means Test Qualifier" at bounding box center [66, 140] width 57 height 8
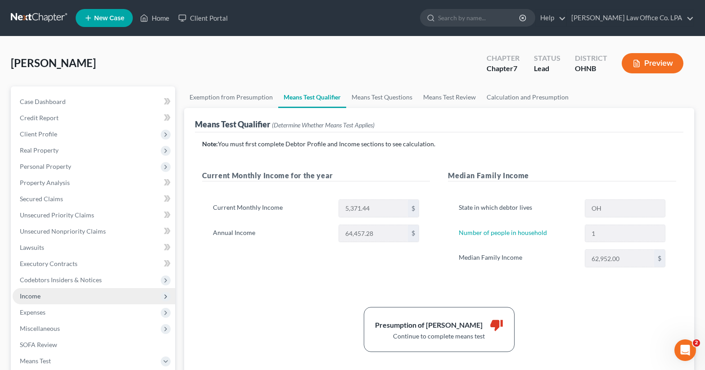
click at [43, 294] on span "Income" at bounding box center [94, 296] width 163 height 16
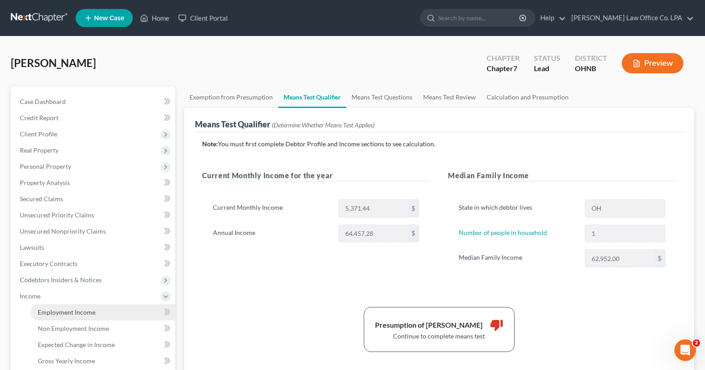
click at [68, 312] on span "Employment Income" at bounding box center [67, 312] width 58 height 8
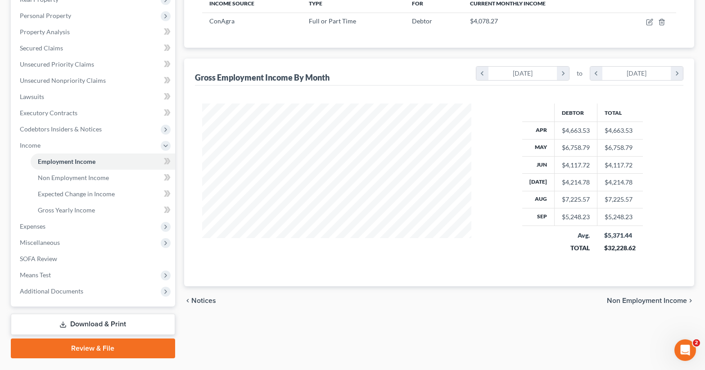
scroll to position [150, 0]
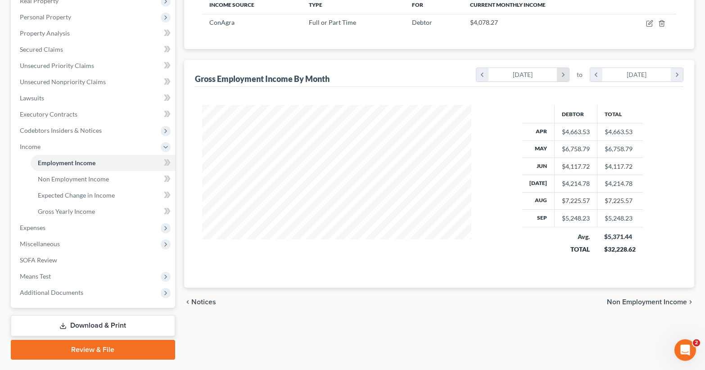
click at [565, 76] on icon "chevron_right" at bounding box center [563, 75] width 12 height 14
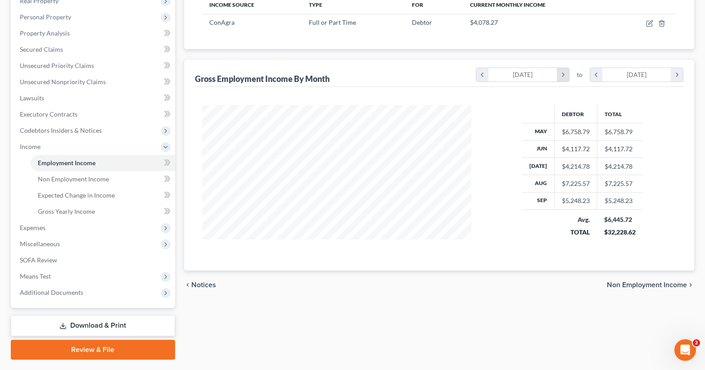
scroll to position [450167, 450025]
click at [677, 73] on icon "chevron_right" at bounding box center [677, 75] width 12 height 14
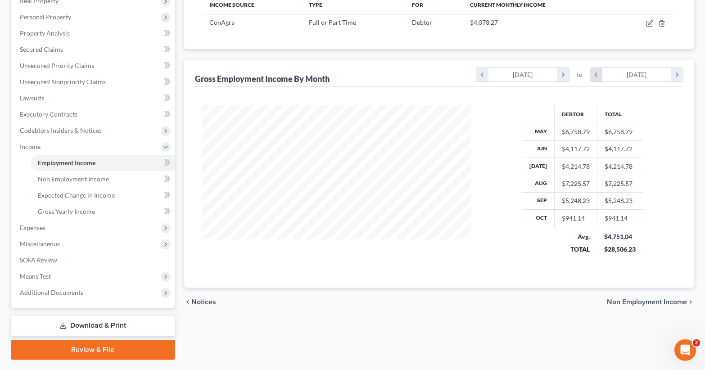
click at [592, 77] on icon "chevron_left" at bounding box center [596, 75] width 12 height 14
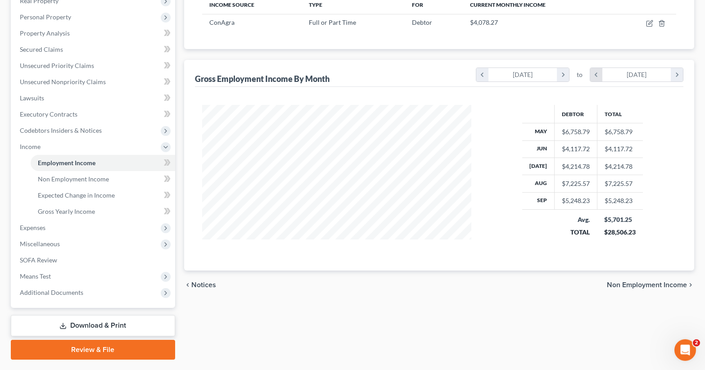
scroll to position [450167, 450025]
click at [484, 75] on icon "chevron_left" at bounding box center [482, 75] width 12 height 14
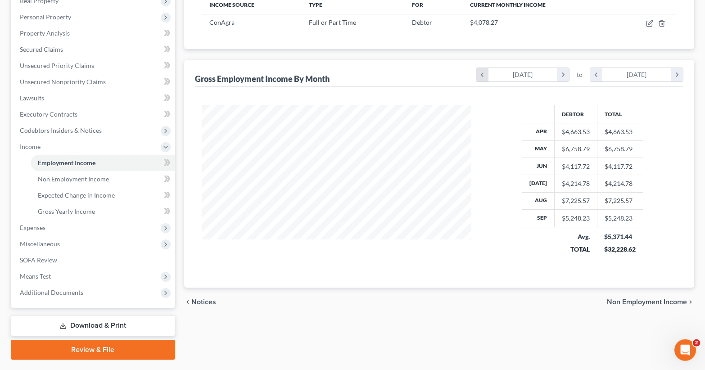
scroll to position [162, 287]
